Goal: Information Seeking & Learning: Learn about a topic

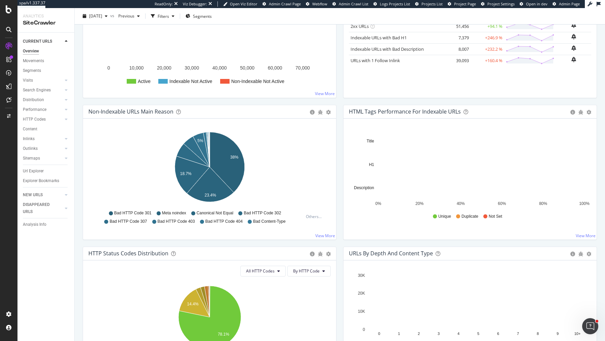
scroll to position [189, 0]
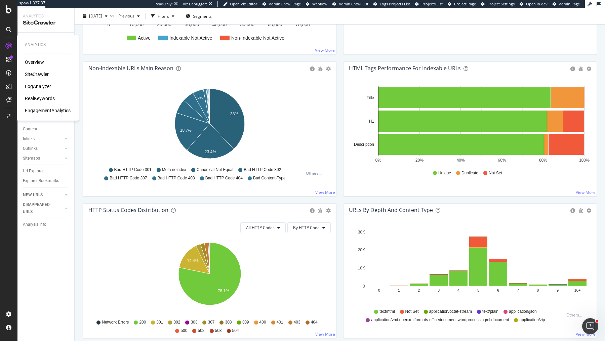
click at [37, 86] on div "LogAnalyzer" at bounding box center [38, 86] width 26 height 7
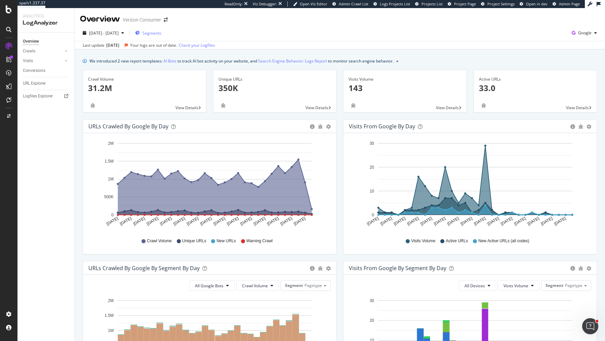
click at [161, 34] on span "Segments" at bounding box center [152, 33] width 19 height 6
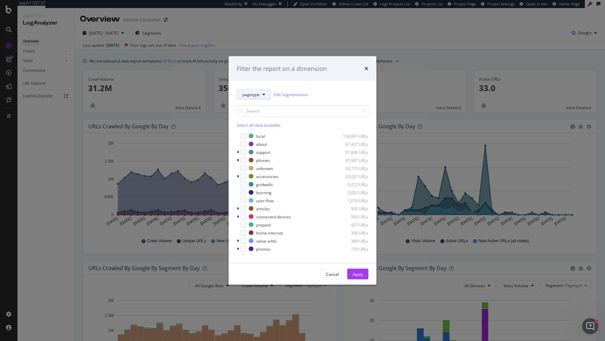
click at [265, 95] on button "pagetype" at bounding box center [254, 94] width 34 height 11
click at [308, 42] on div "Filter the report on a dimension pagetype Edit Segmentation Select all data ava…" at bounding box center [302, 170] width 605 height 341
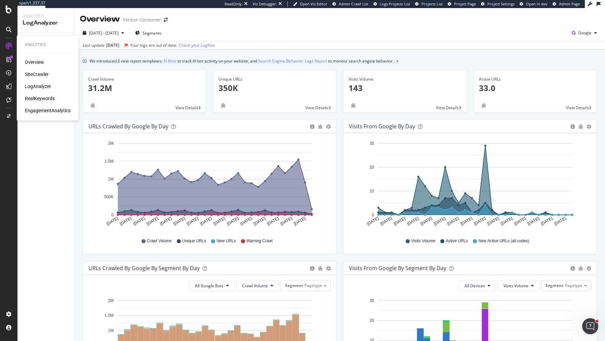
click at [34, 65] on div "Overview" at bounding box center [34, 62] width 19 height 7
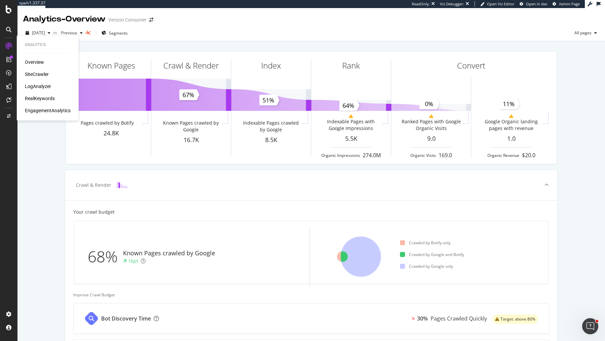
click at [33, 75] on div "SiteCrawler" at bounding box center [37, 74] width 24 height 7
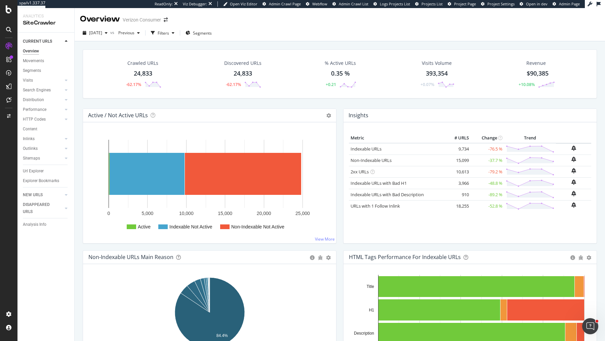
click at [33, 75] on div "Segments" at bounding box center [48, 71] width 51 height 10
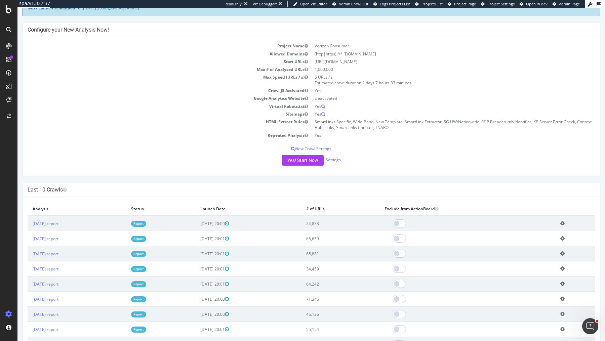
scroll to position [49, 0]
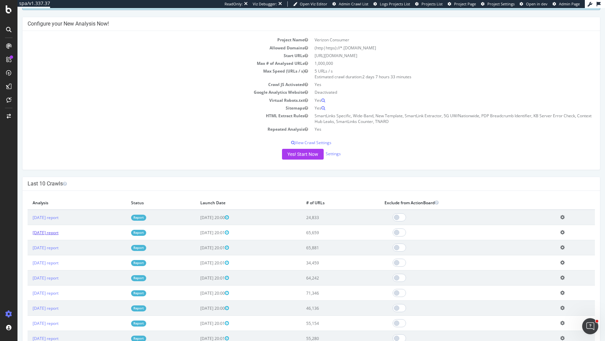
click at [59, 233] on link "[DATE] report" at bounding box center [46, 233] width 26 height 6
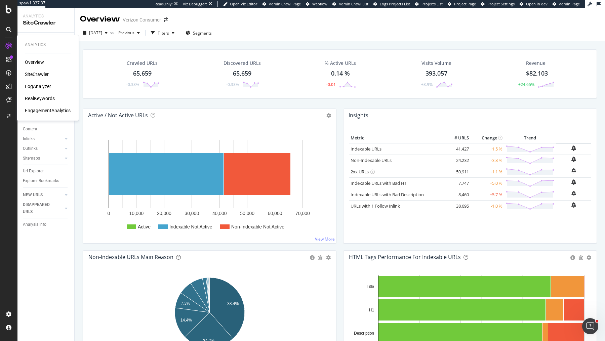
click at [44, 101] on div "RealKeywords" at bounding box center [40, 98] width 30 height 7
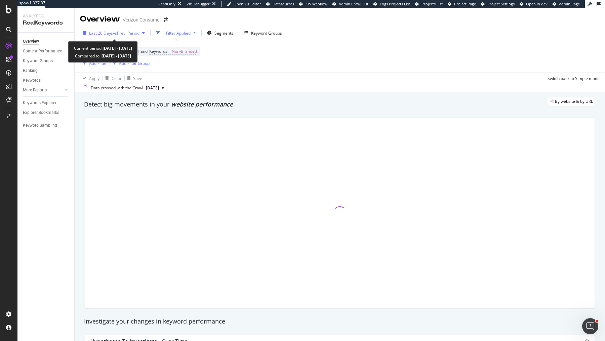
click at [138, 31] on span "vs Prev. Period" at bounding box center [126, 33] width 27 height 6
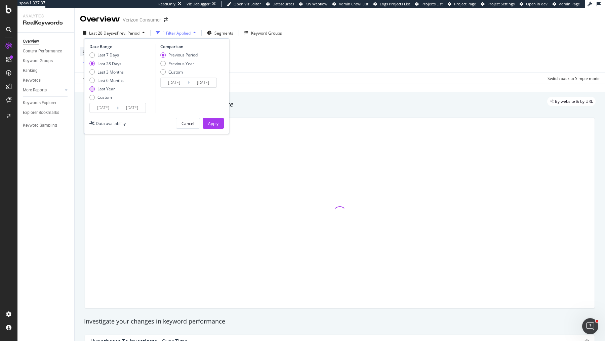
click at [109, 88] on div "Last Year" at bounding box center [106, 89] width 17 height 6
type input "[DATE]"
click at [213, 122] on div "Apply" at bounding box center [213, 124] width 10 height 6
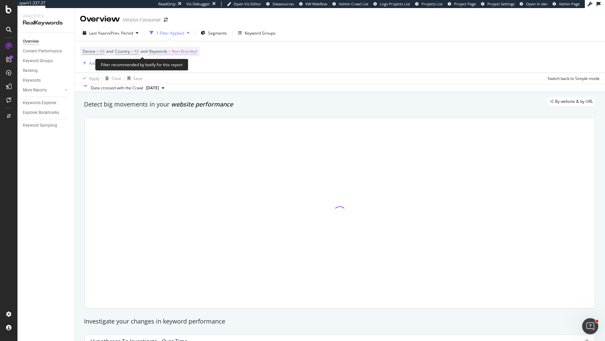
click at [191, 49] on span "Non-Branded" at bounding box center [184, 51] width 25 height 9
click at [186, 68] on span "Non-Branded" at bounding box center [173, 67] width 28 height 6
click at [227, 81] on div "Apply" at bounding box center [228, 81] width 10 height 6
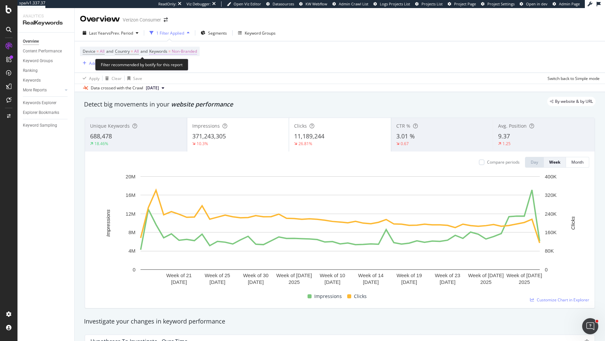
click at [183, 52] on span "Non-Branded" at bounding box center [184, 51] width 25 height 9
click at [179, 62] on div "Non-Branded" at bounding box center [177, 67] width 36 height 10
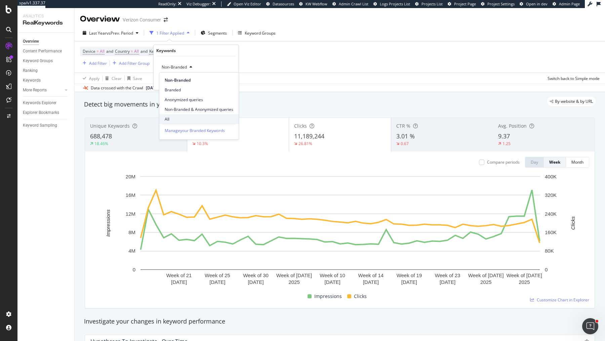
click at [181, 120] on span "All" at bounding box center [199, 119] width 69 height 6
click at [226, 81] on div "Apply" at bounding box center [228, 81] width 10 height 6
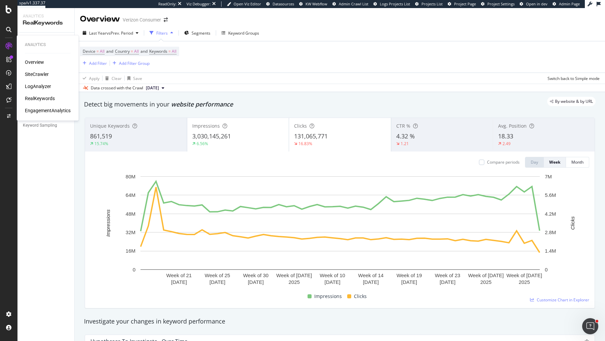
click at [38, 73] on div "SiteCrawler" at bounding box center [37, 74] width 24 height 7
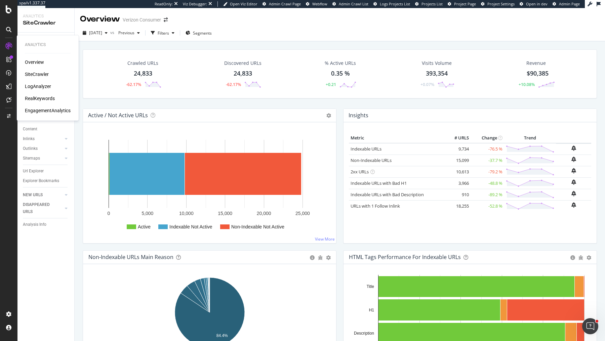
click at [43, 87] on div "LogAnalyzer" at bounding box center [38, 86] width 26 height 7
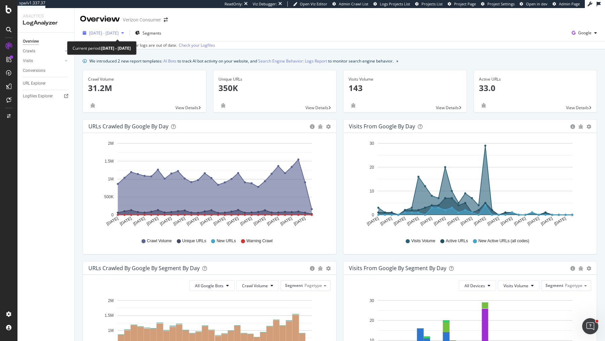
click at [119, 31] on span "[DATE] - [DATE]" at bounding box center [104, 33] width 30 height 6
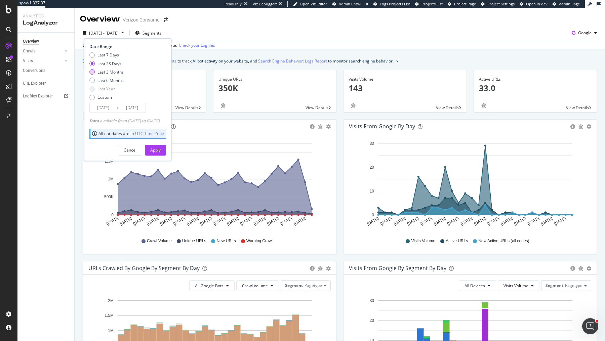
click at [116, 73] on div "Last 3 Months" at bounding box center [111, 72] width 26 height 6
type input "[DATE]"
click at [161, 150] on div "Apply" at bounding box center [155, 150] width 10 height 6
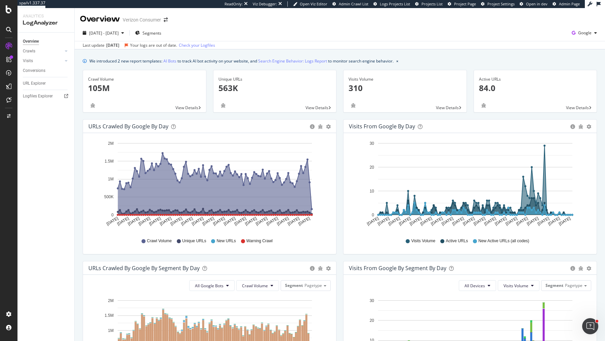
click at [526, 32] on div "[DATE] - [DATE] Segments Google" at bounding box center [340, 34] width 531 height 13
click at [56, 313] on div "Segment Editor" at bounding box center [53, 311] width 64 height 5
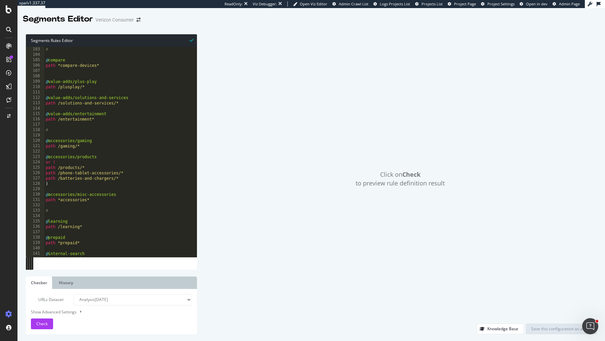
scroll to position [549, 0]
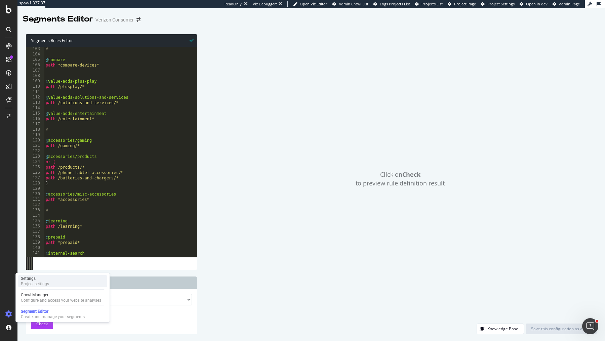
click at [45, 287] on div "Settings Project settings" at bounding box center [62, 281] width 89 height 12
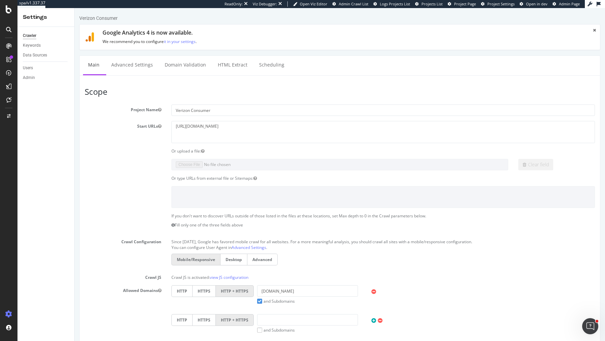
click at [133, 69] on link "Advanced Settings" at bounding box center [132, 65] width 52 height 18
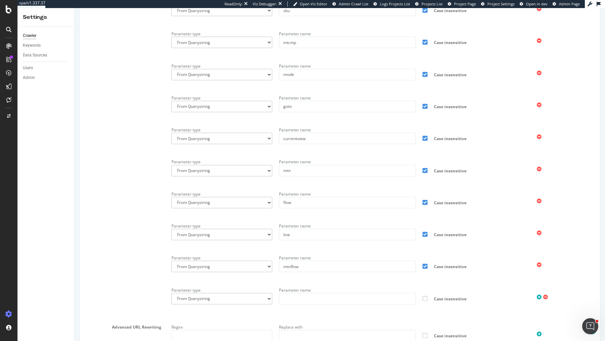
scroll to position [544, 0]
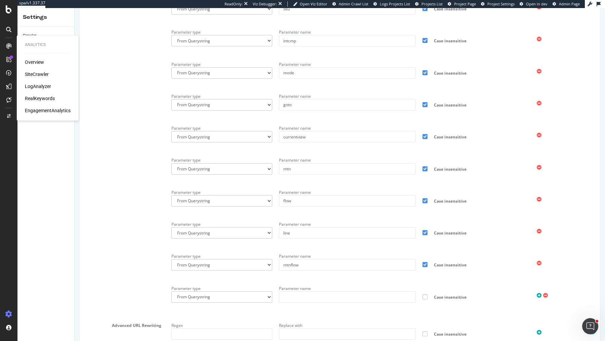
click at [41, 72] on div "SiteCrawler" at bounding box center [37, 74] width 24 height 7
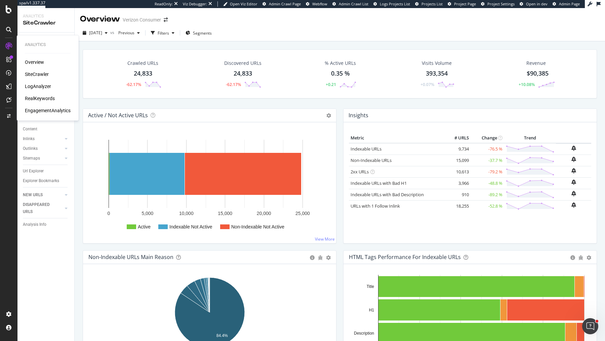
click at [46, 87] on div "LogAnalyzer" at bounding box center [38, 86] width 26 height 7
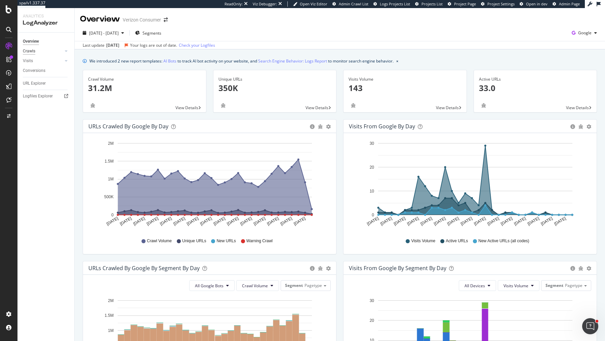
click at [35, 49] on div "Crawls" at bounding box center [29, 51] width 12 height 7
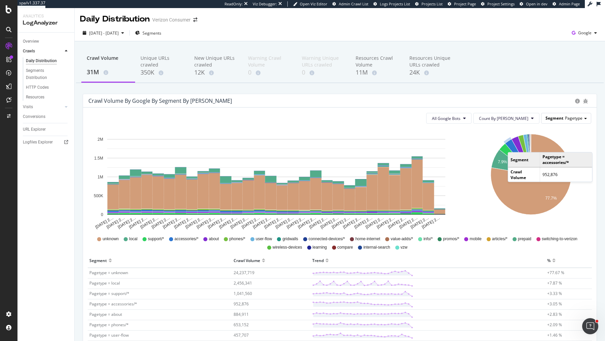
click at [565, 121] on div "Segment Pagetype" at bounding box center [566, 118] width 49 height 10
click at [564, 118] on div "Segment Pagetype" at bounding box center [566, 118] width 49 height 10
click at [486, 89] on div "Crawl Volume 31M Unique URLs crawled 350K New Unique URLs crawled 12K Warning C…" at bounding box center [340, 296] width 531 height 510
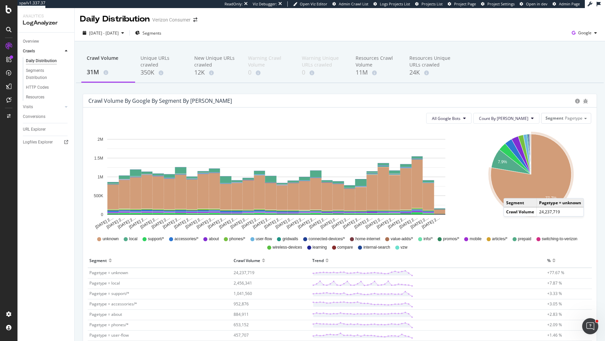
click at [511, 191] on icon "A chart." at bounding box center [531, 174] width 81 height 81
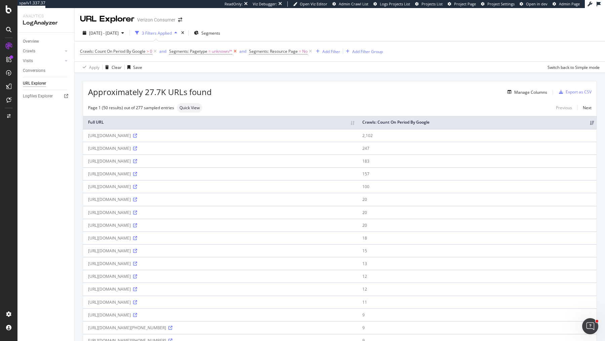
click at [237, 51] on icon at bounding box center [235, 51] width 6 height 7
click at [257, 51] on div "Add Filter" at bounding box center [251, 52] width 18 height 6
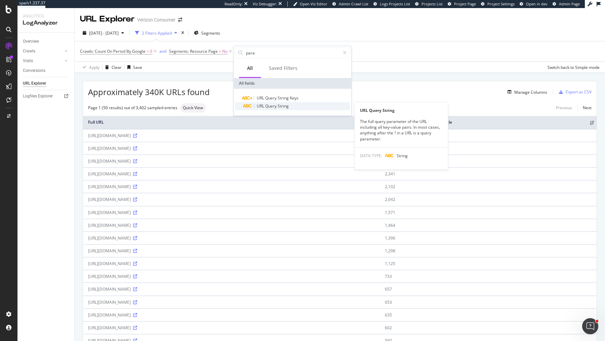
type input "para"
click at [292, 105] on div "URL Query String" at bounding box center [296, 106] width 107 height 8
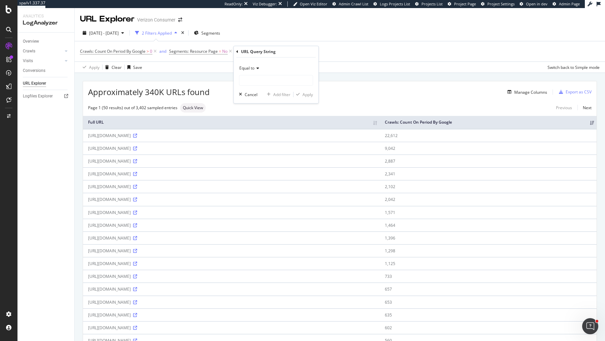
click at [262, 71] on div "Equal to" at bounding box center [276, 68] width 74 height 11
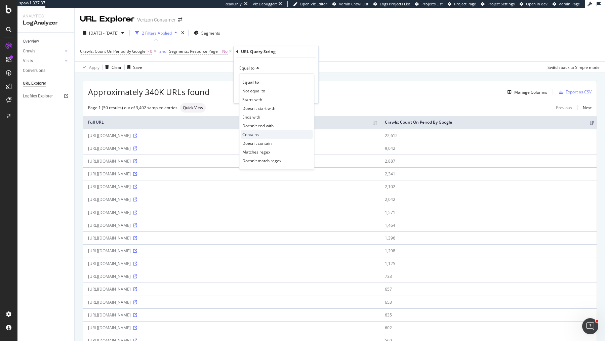
click at [284, 135] on div "Contains" at bounding box center [277, 134] width 72 height 9
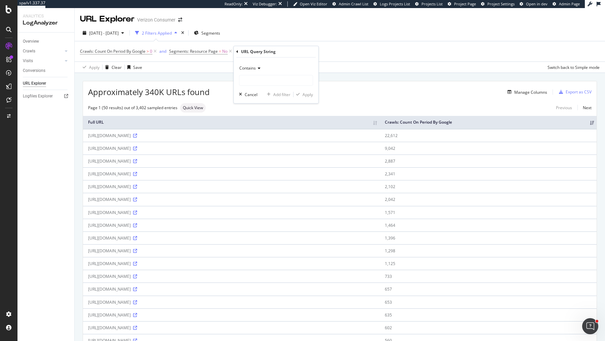
click at [256, 72] on div "Contains" at bounding box center [276, 68] width 74 height 11
click at [272, 37] on div "[DATE] - [DATE] 2 Filters Applied Segments" at bounding box center [340, 34] width 531 height 13
click at [317, 50] on icon at bounding box center [315, 51] width 6 height 7
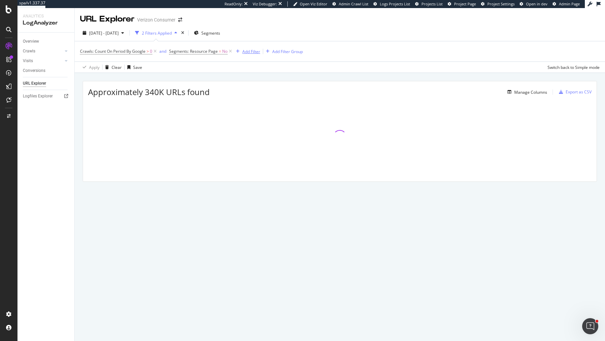
click at [250, 50] on div "Add Filter" at bounding box center [251, 52] width 18 height 6
click at [274, 100] on span "Query" at bounding box center [271, 98] width 12 height 6
click at [267, 72] on div "Any equal to" at bounding box center [276, 68] width 74 height 11
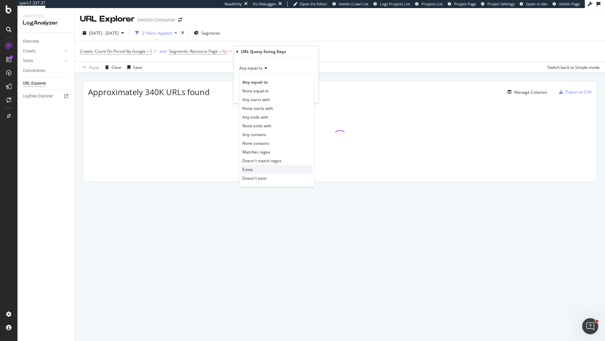
click at [280, 166] on div "Exists" at bounding box center [277, 169] width 72 height 9
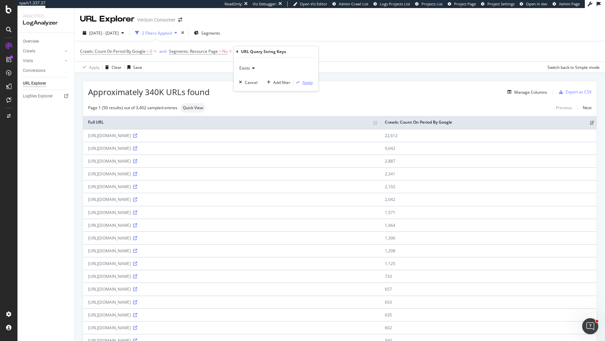
click at [306, 82] on div "Apply" at bounding box center [308, 83] width 10 height 6
